Goal: Navigation & Orientation: Find specific page/section

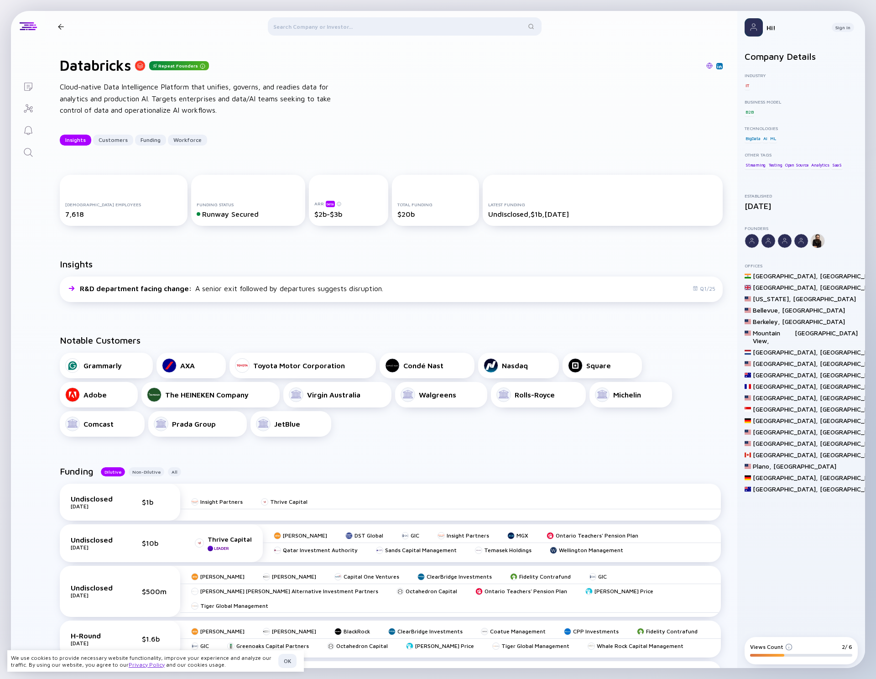
click at [64, 26] on div at bounding box center [60, 27] width 13 height 6
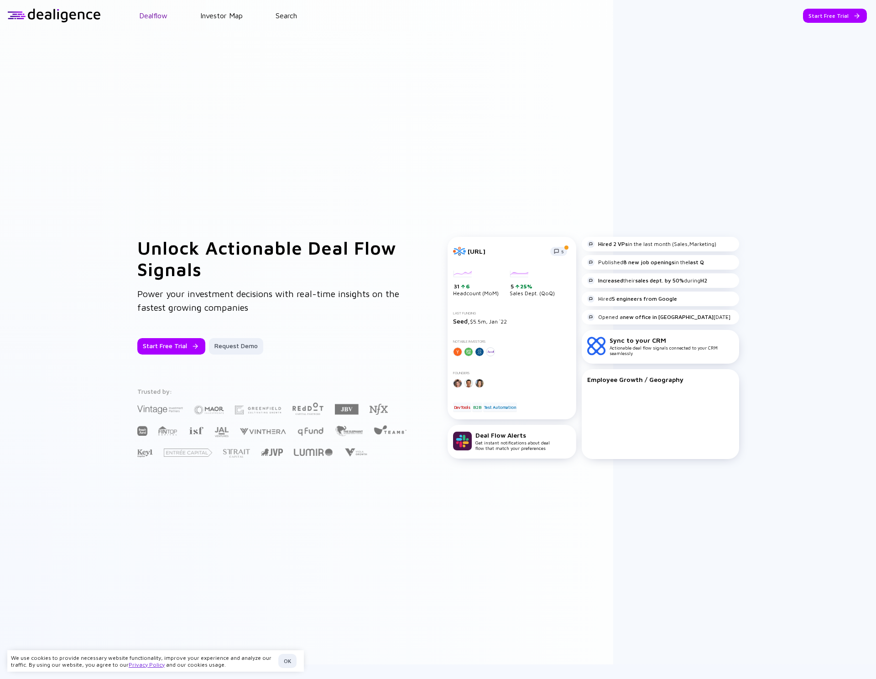
click at [150, 12] on link "Dealflow" at bounding box center [153, 15] width 28 height 8
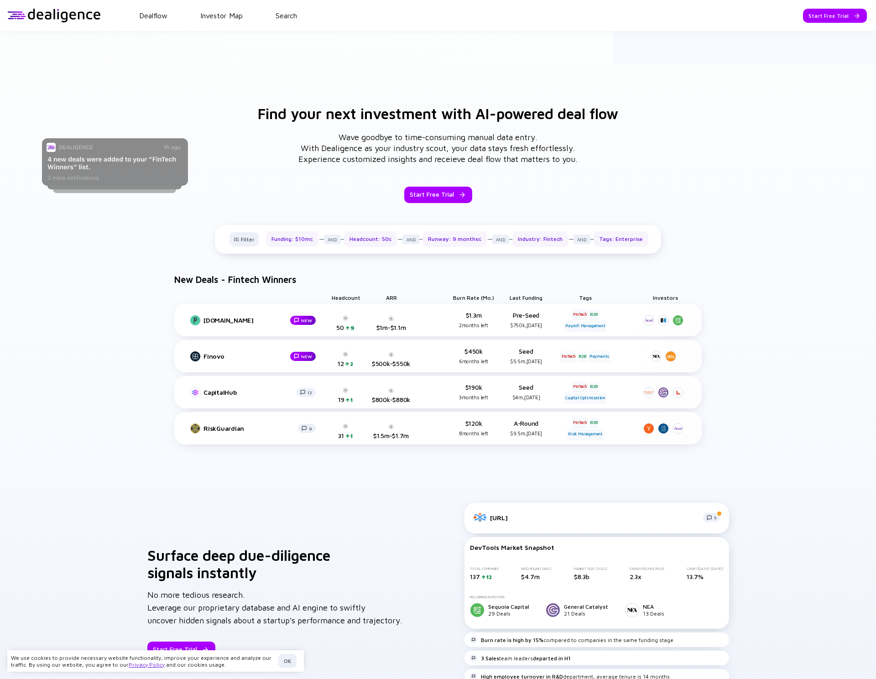
click at [225, 10] on header "Dealflow Investor Map Search Start Free Trial Dealflow Investor Map Start Free …" at bounding box center [438, 15] width 876 height 31
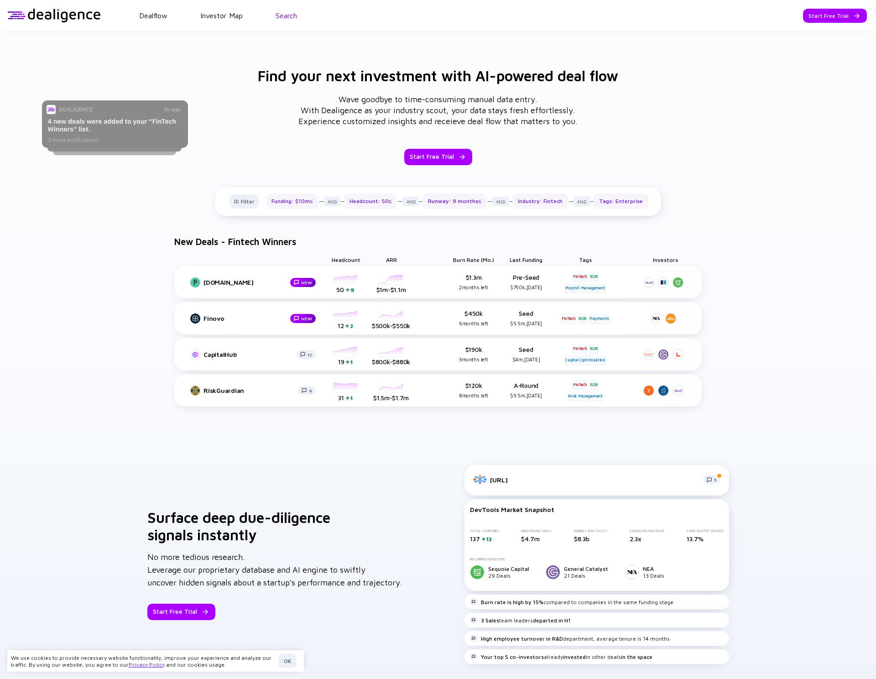
click at [283, 12] on link "Search" at bounding box center [286, 15] width 21 height 8
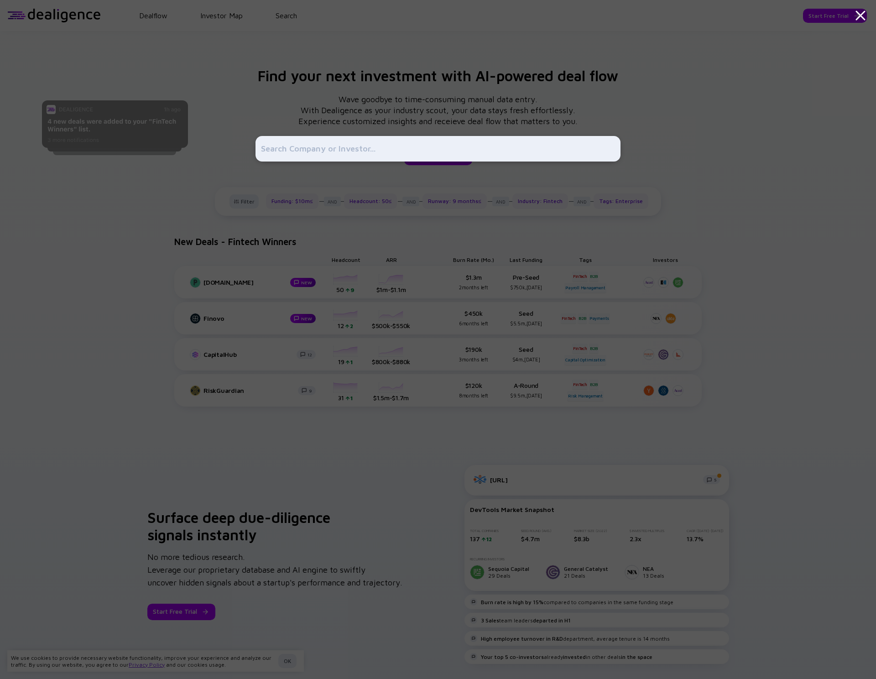
click at [106, 23] on div at bounding box center [438, 339] width 876 height 679
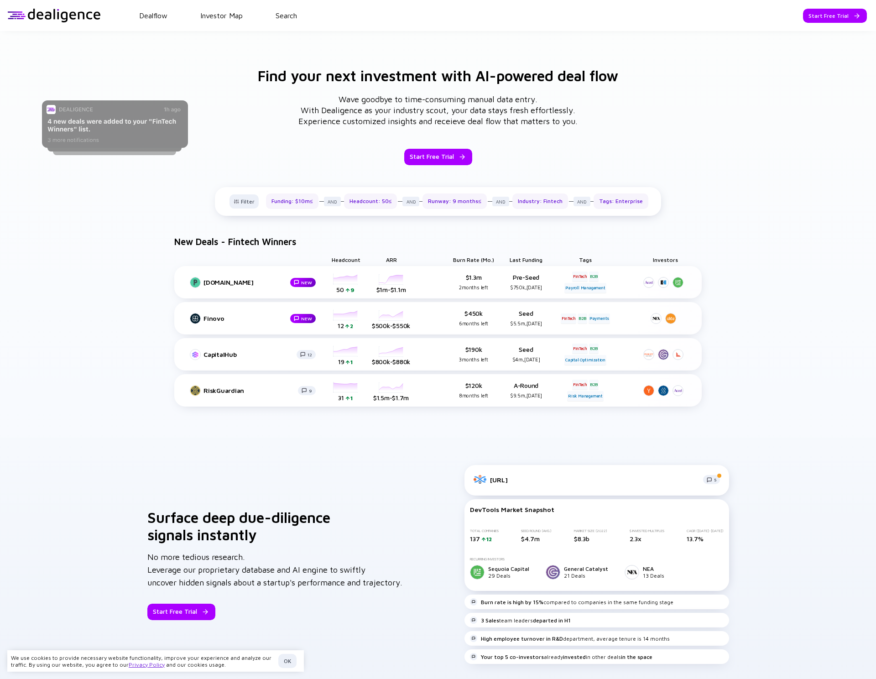
click at [75, 23] on header "Dealflow Investor Map Search Start Free Trial Dealflow Investor Map Start Free …" at bounding box center [438, 15] width 876 height 31
click at [74, 20] on div at bounding box center [54, 16] width 94 height 14
